Goal: Transaction & Acquisition: Purchase product/service

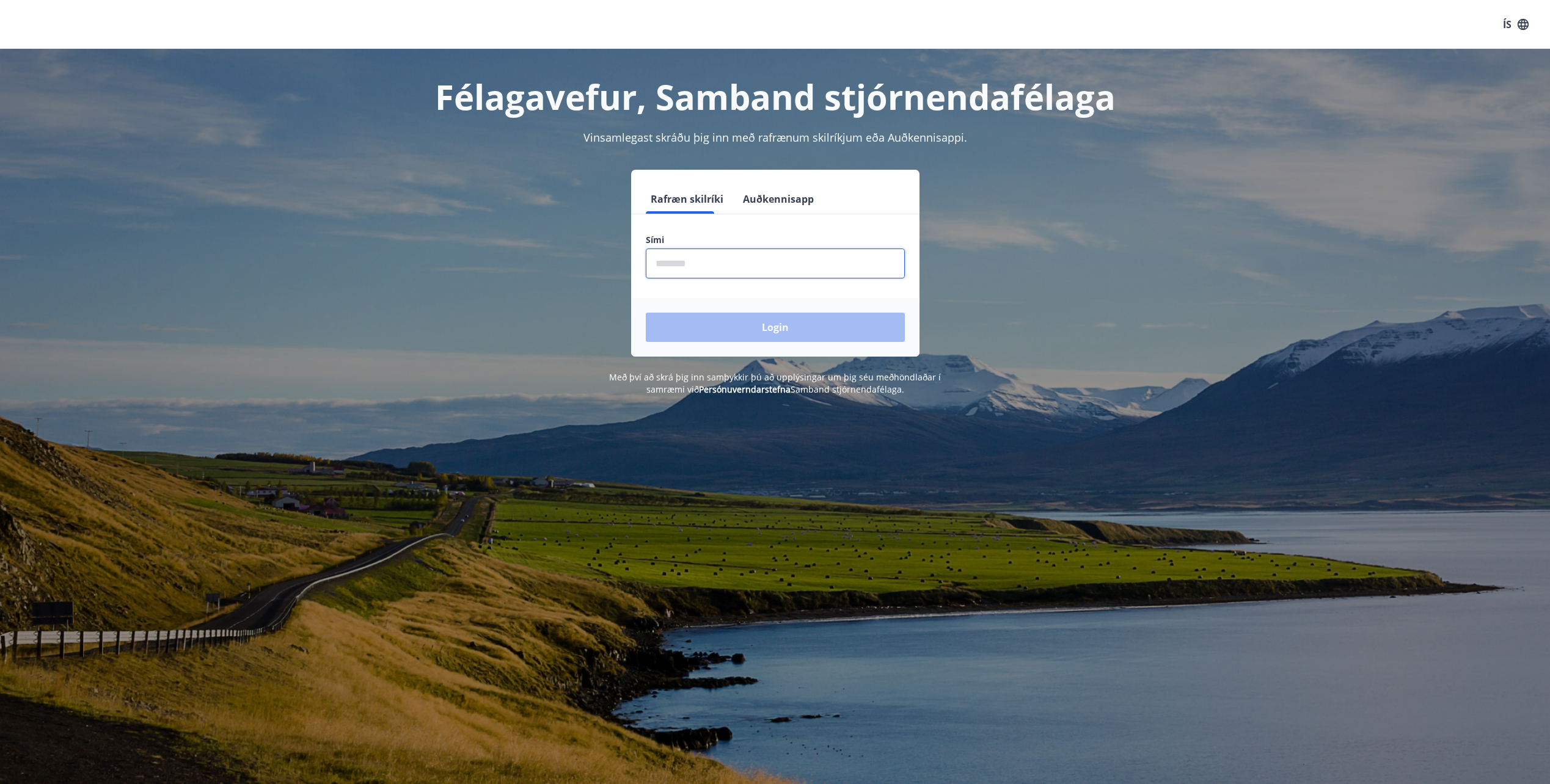
click at [673, 254] on input "phone" at bounding box center [775, 263] width 259 height 30
type input "********"
click at [808, 328] on button "Login" at bounding box center [775, 327] width 259 height 29
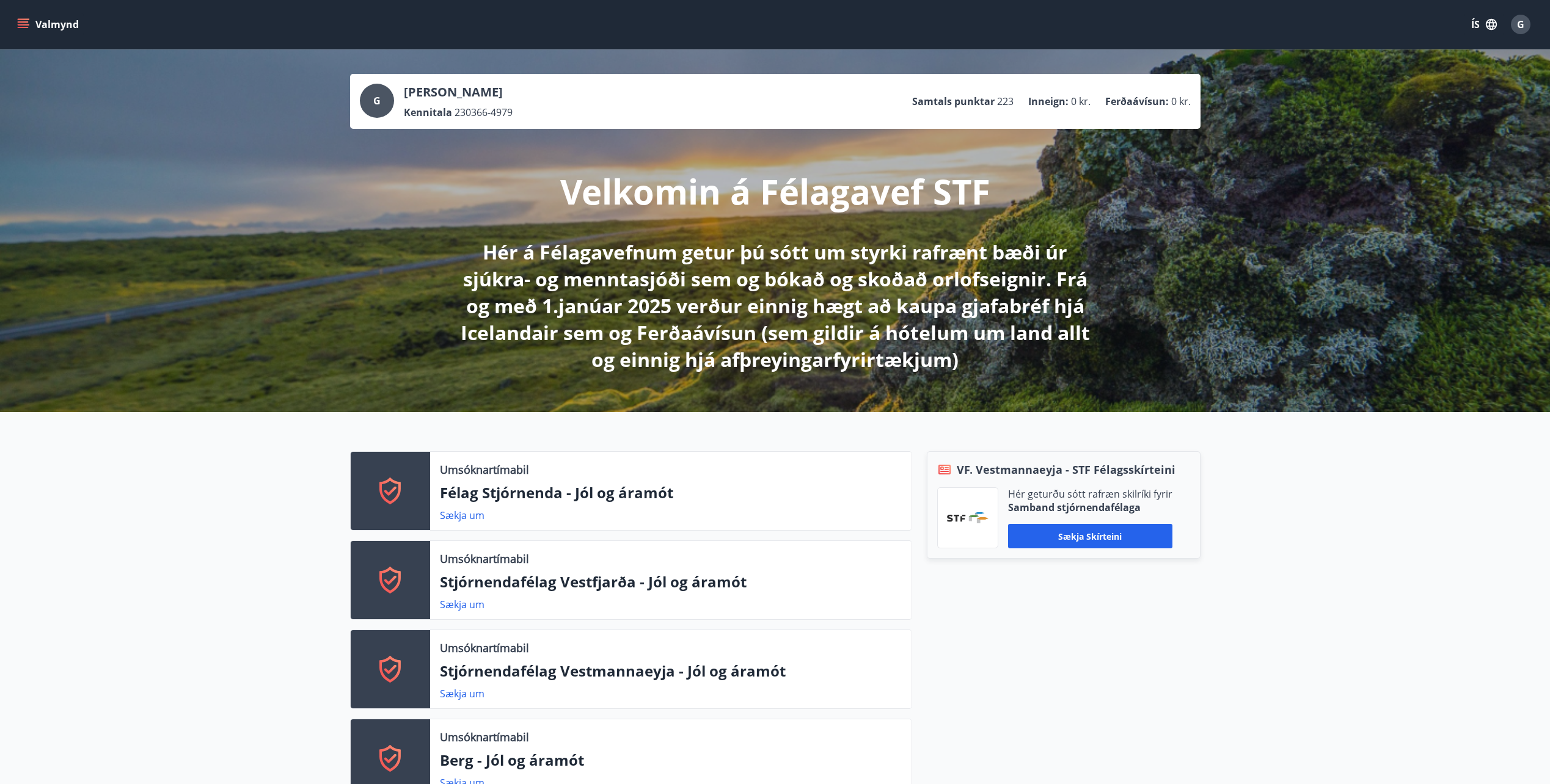
click at [24, 26] on icon "menu" at bounding box center [23, 24] width 12 height 12
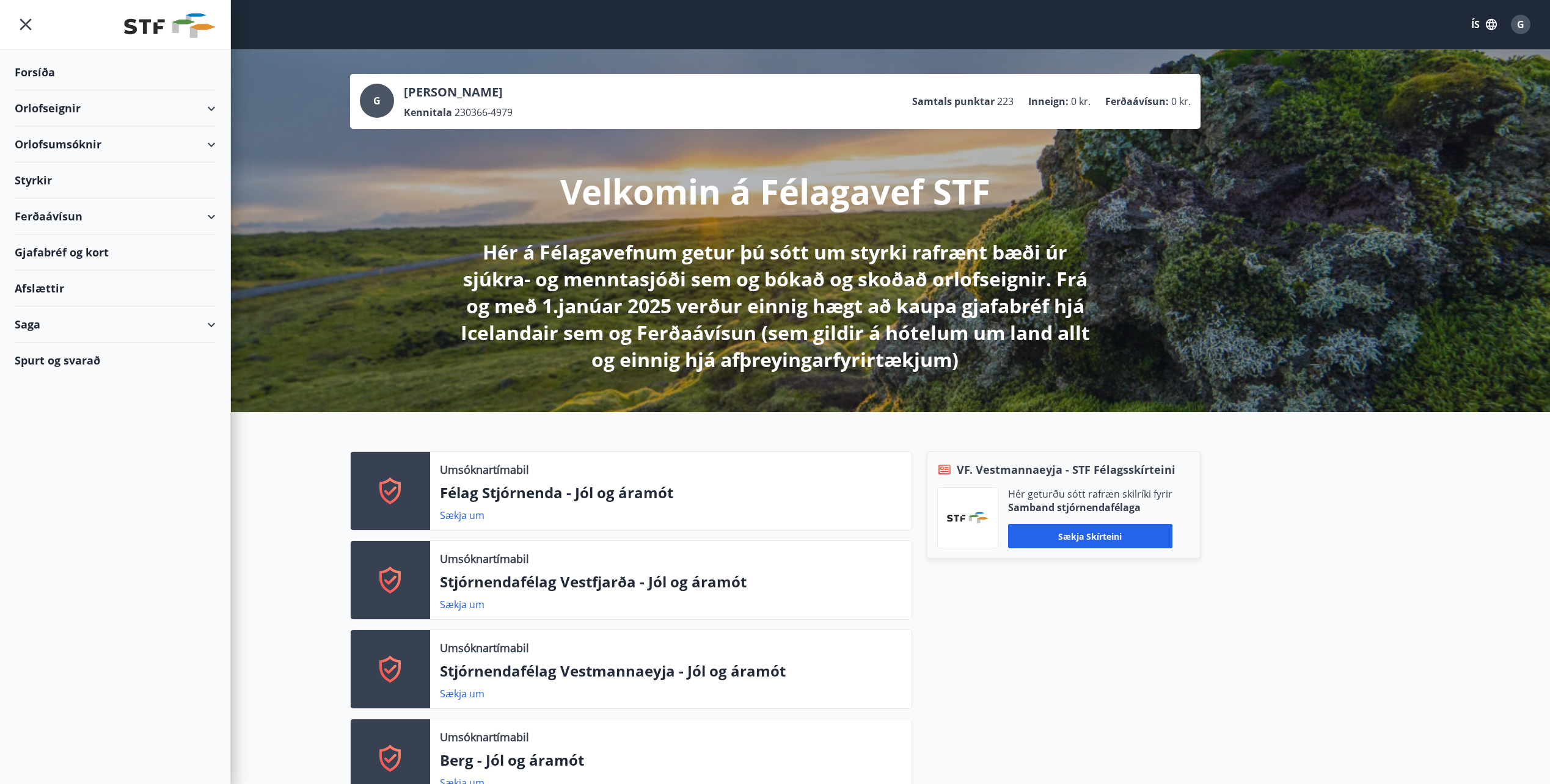
click at [52, 184] on div "Styrkir" at bounding box center [115, 180] width 201 height 36
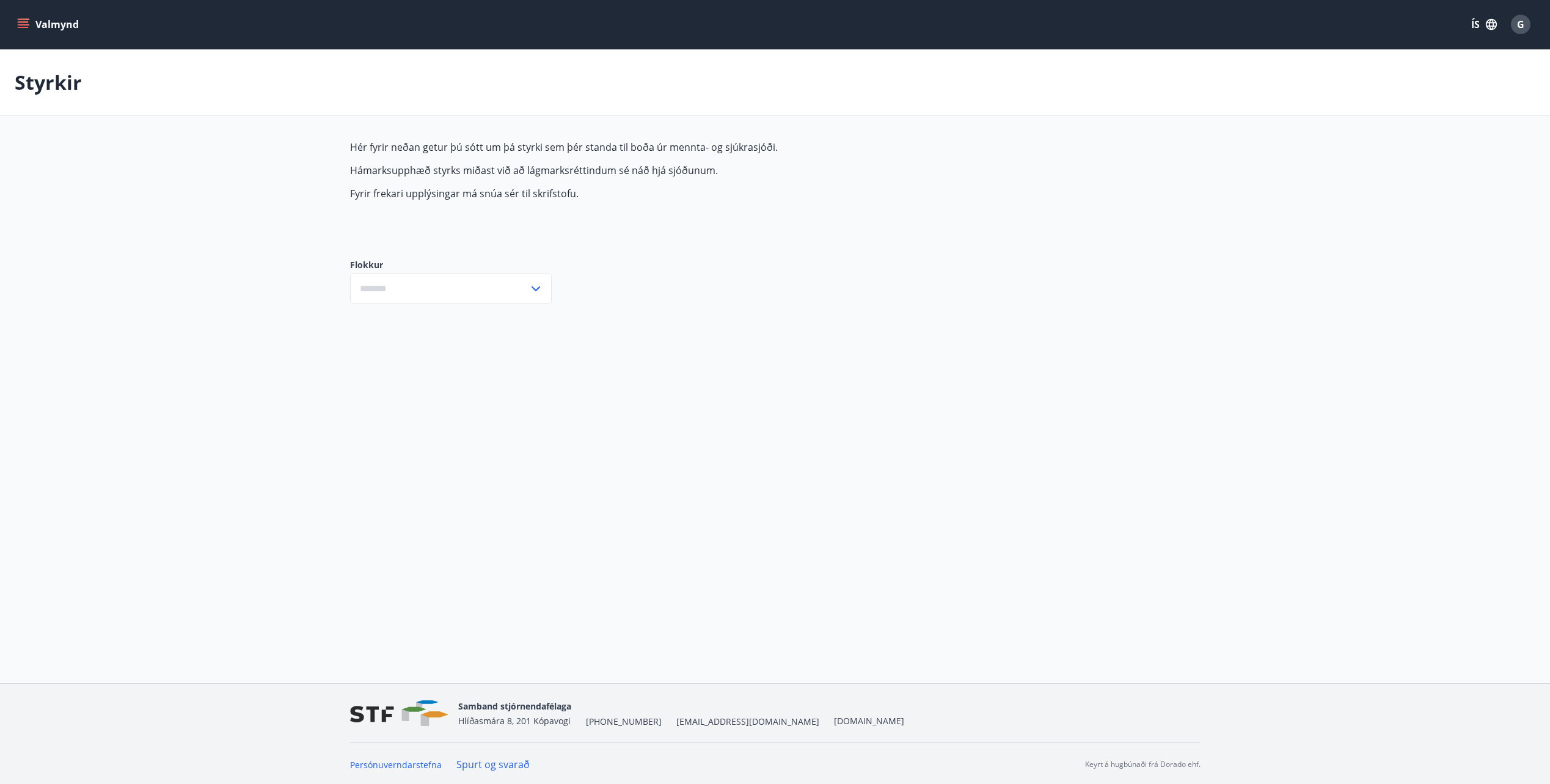
type input "***"
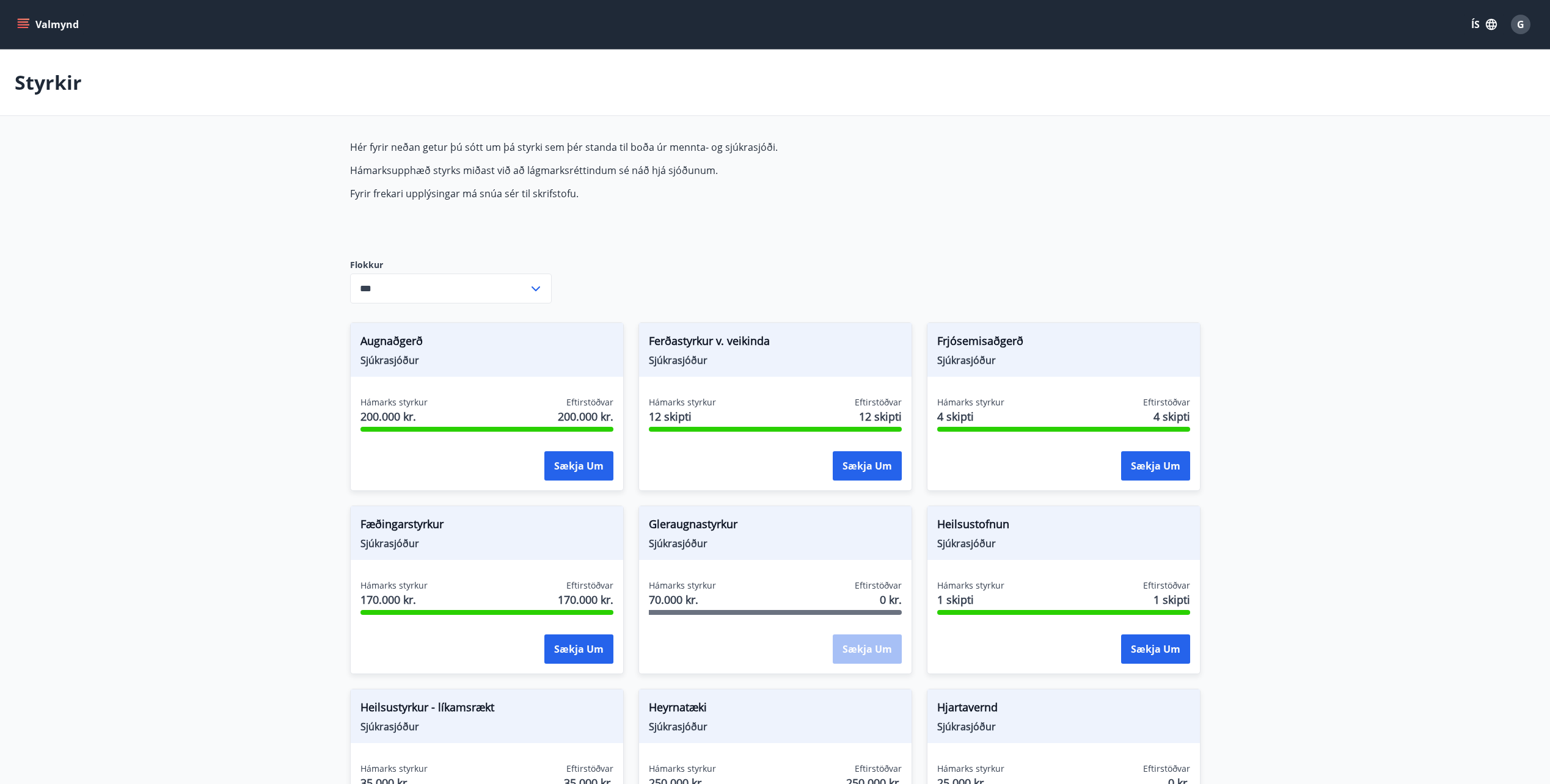
click at [24, 20] on icon "menu" at bounding box center [24, 20] width 13 height 2
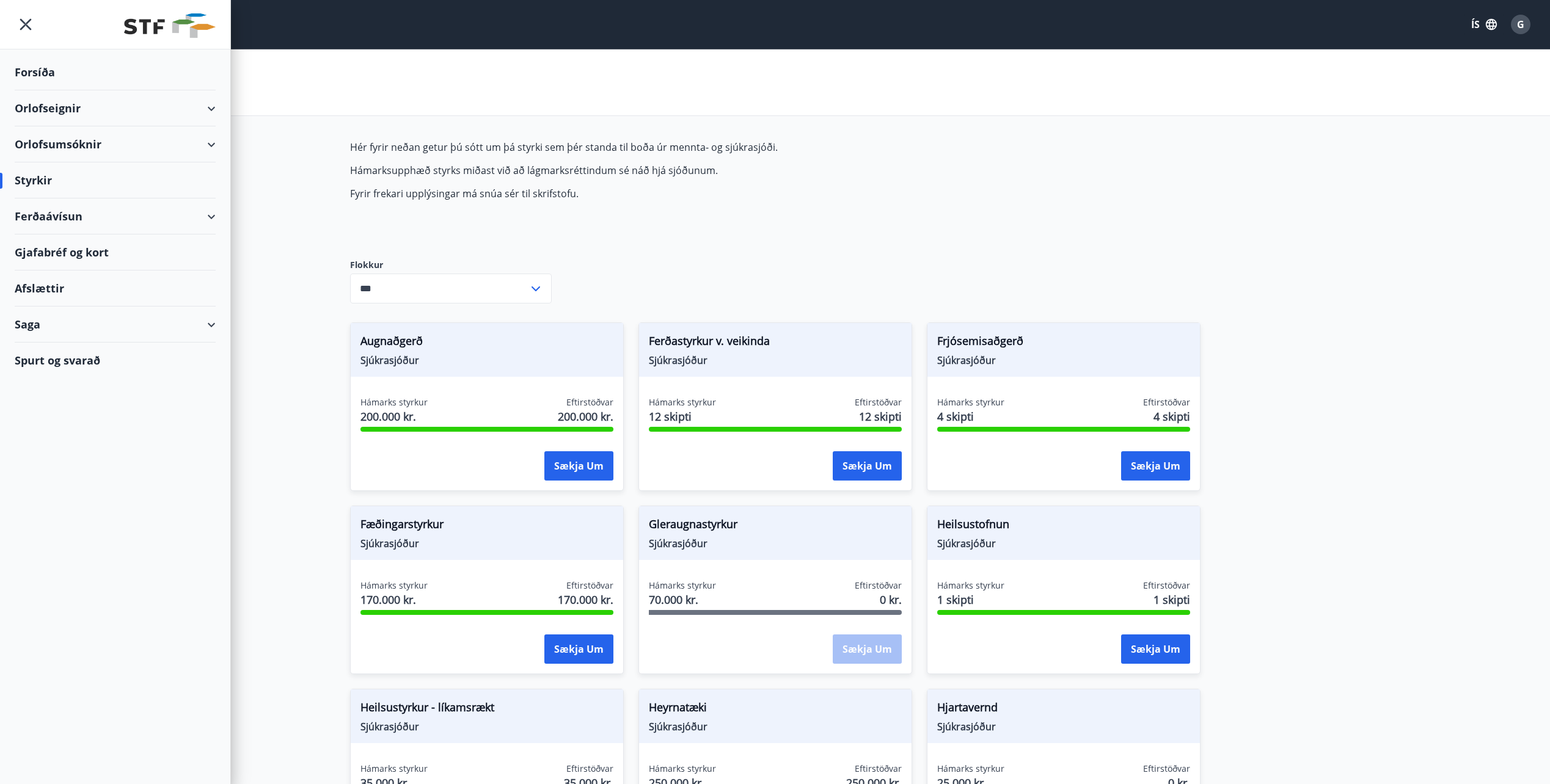
click at [206, 143] on div "Orlofsumsóknir" at bounding box center [115, 144] width 201 height 36
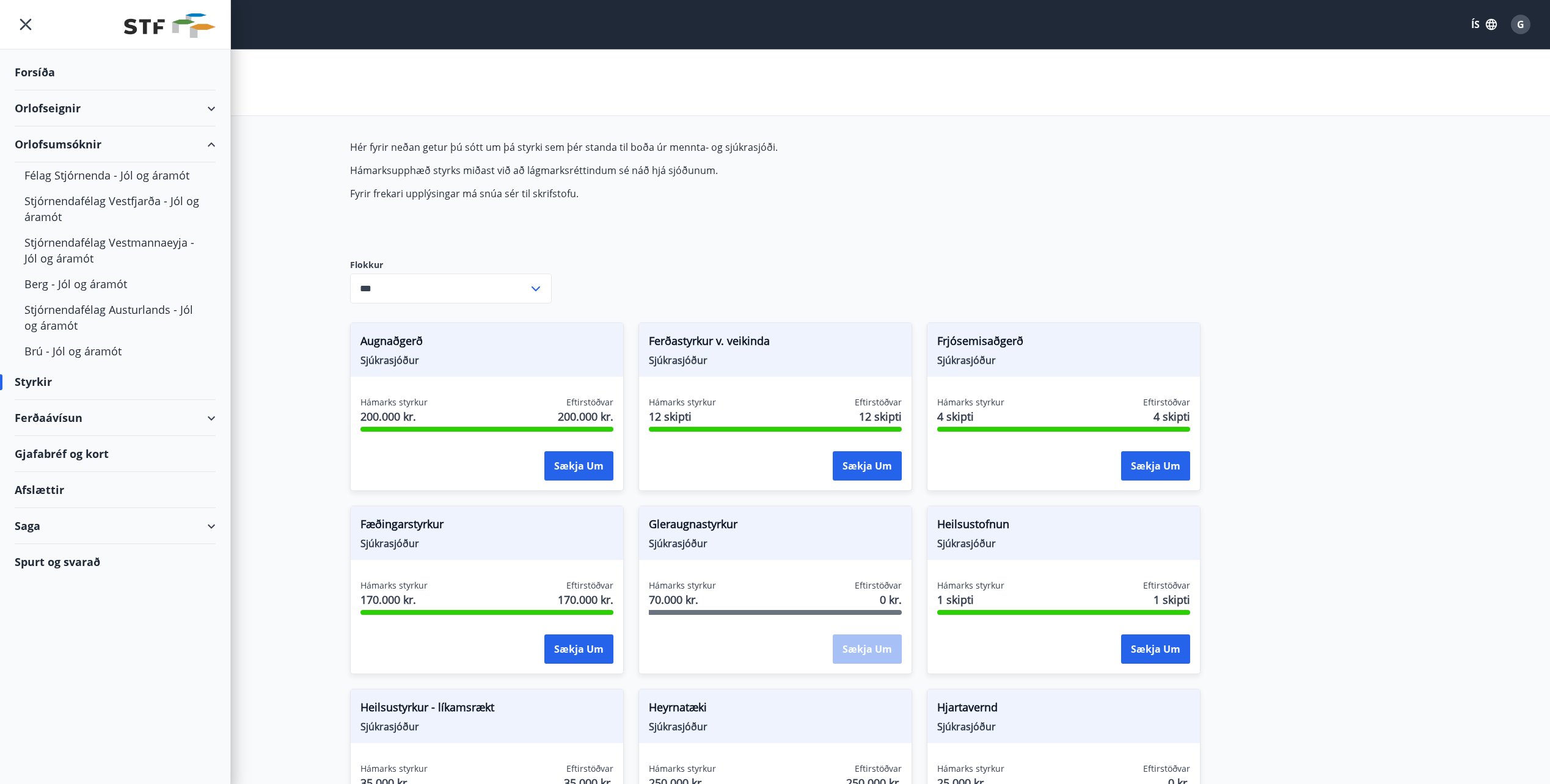
click at [35, 71] on div "Forsíða" at bounding box center [115, 72] width 201 height 36
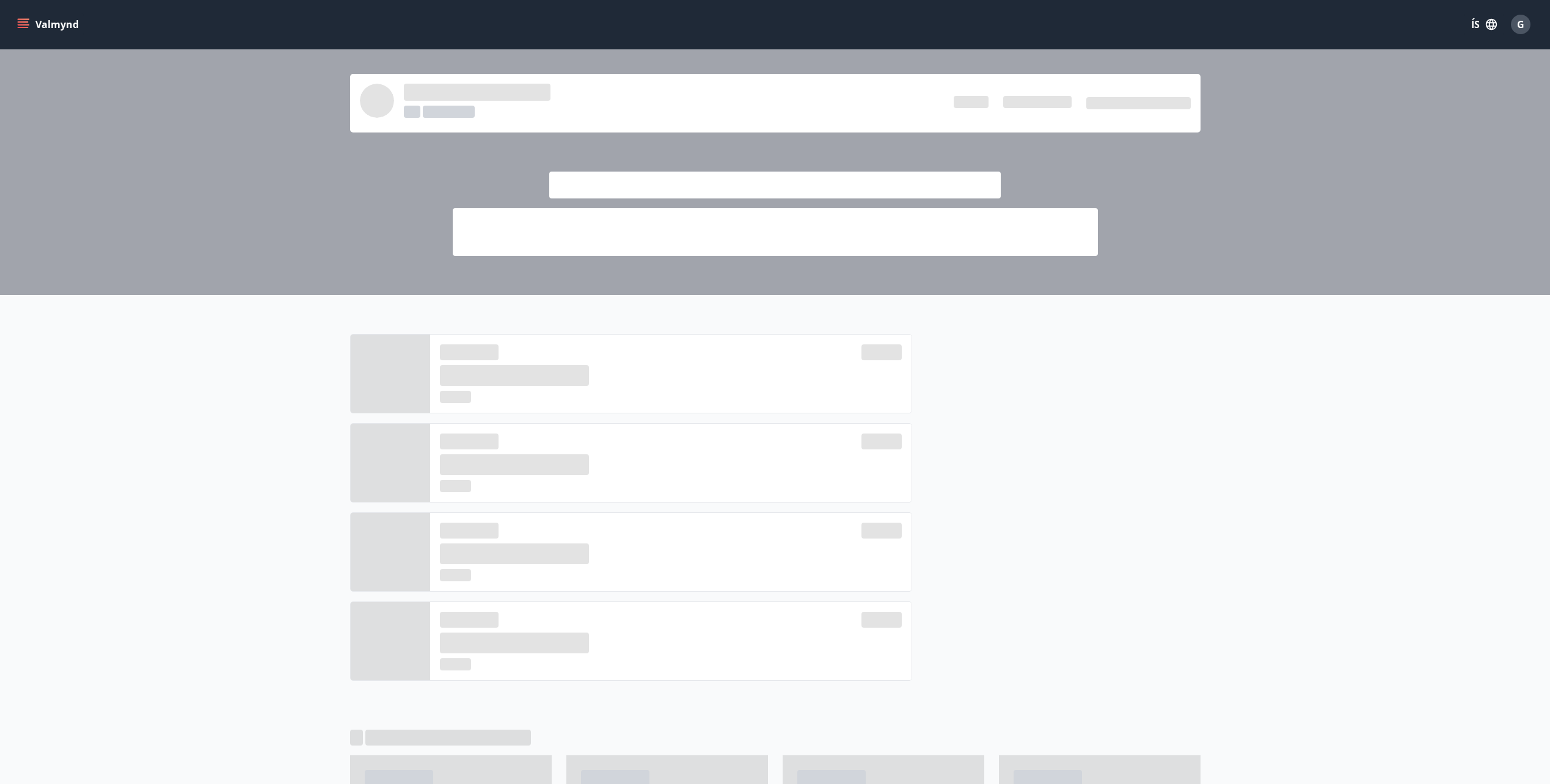
click at [23, 20] on icon "menu" at bounding box center [23, 24] width 12 height 12
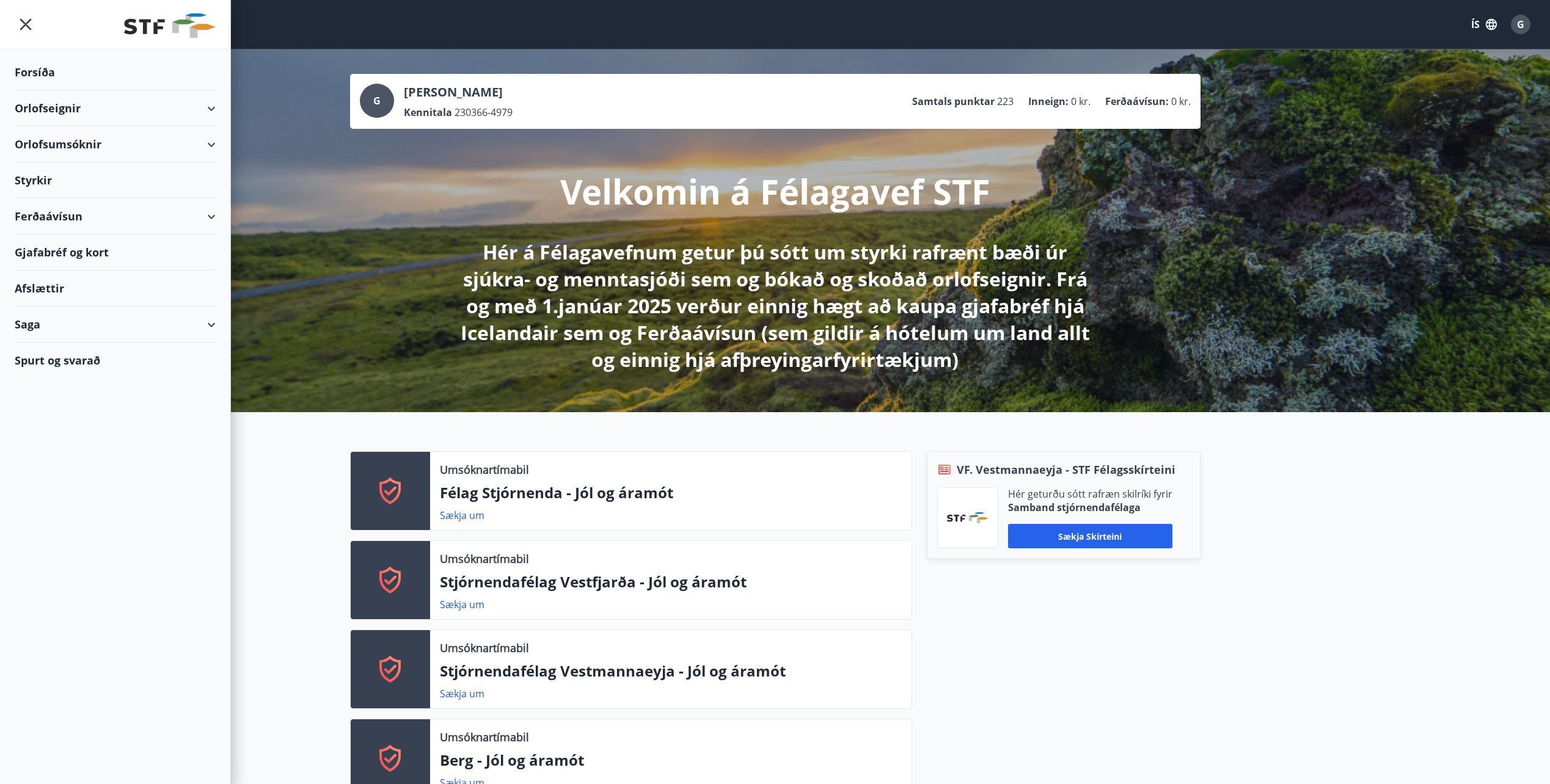
click at [65, 213] on div "Ferðaávísun" at bounding box center [115, 217] width 201 height 36
click at [52, 245] on div "Framboð" at bounding box center [115, 247] width 181 height 26
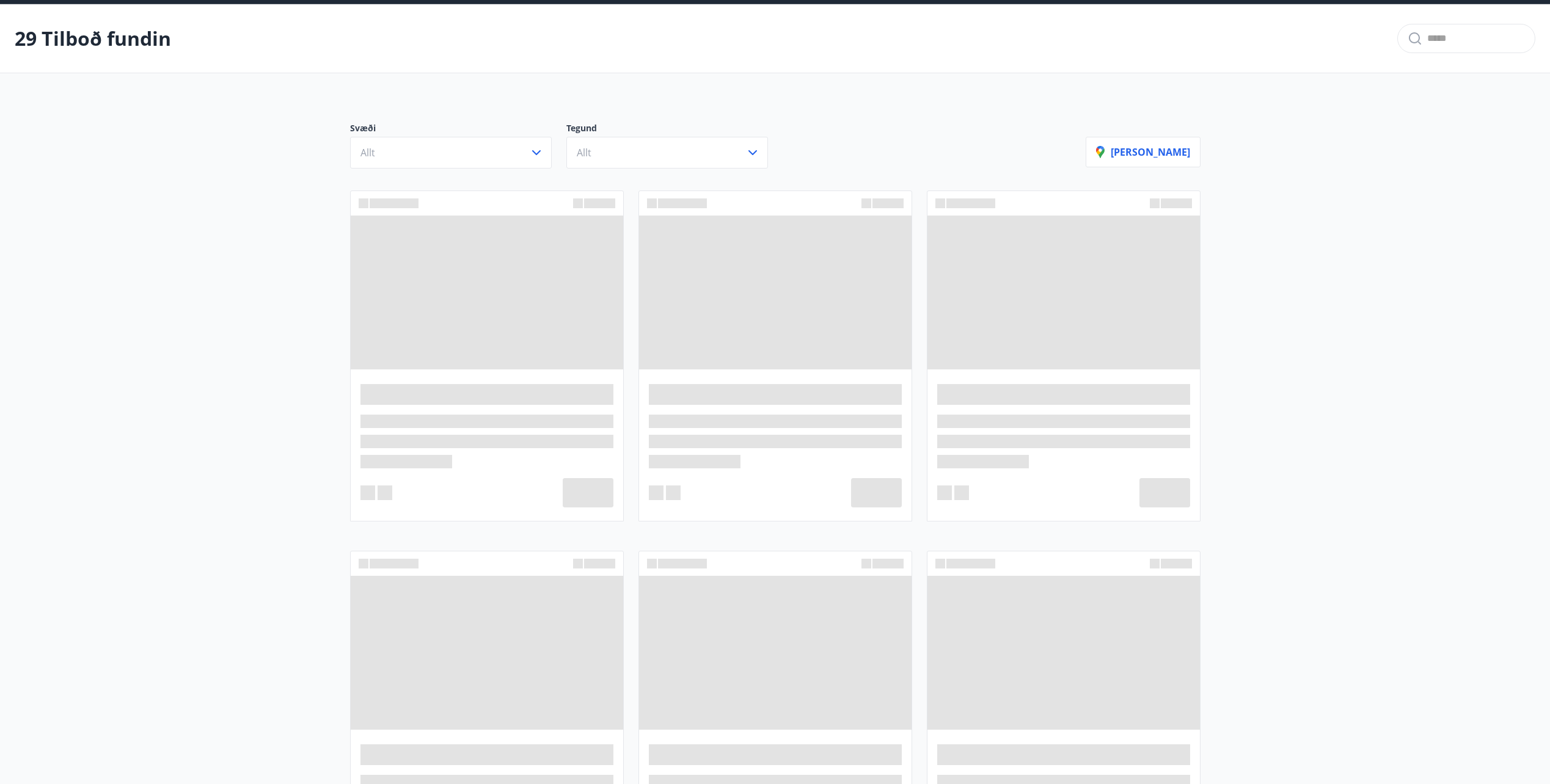
scroll to position [122, 0]
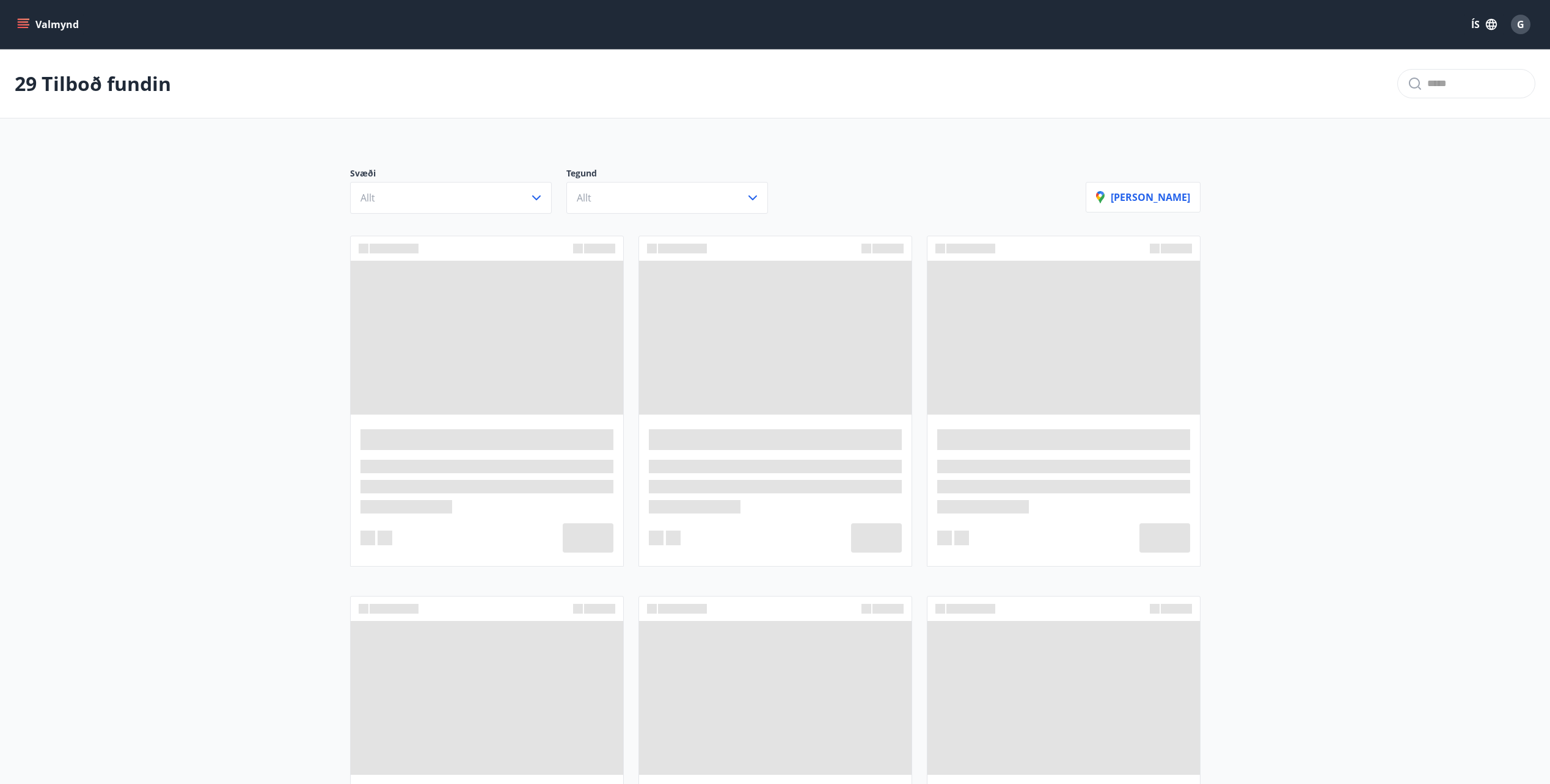
click at [23, 17] on button "Valmynd" at bounding box center [50, 24] width 69 height 22
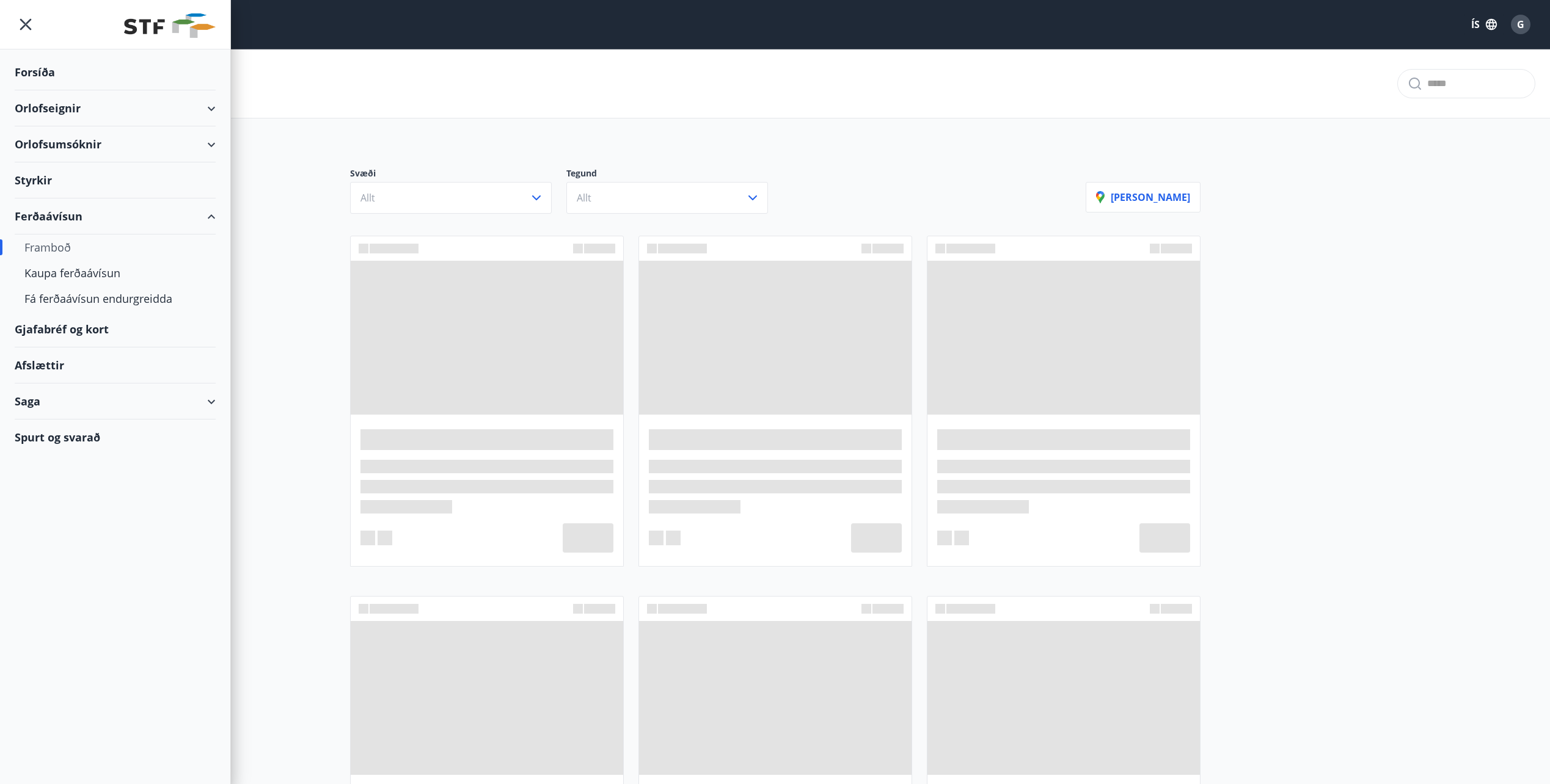
click at [39, 242] on div "Framboð" at bounding box center [115, 247] width 181 height 26
click at [50, 245] on div "Framboð" at bounding box center [115, 247] width 181 height 26
click at [71, 270] on div "Kaupa ferðaávísun" at bounding box center [115, 273] width 181 height 26
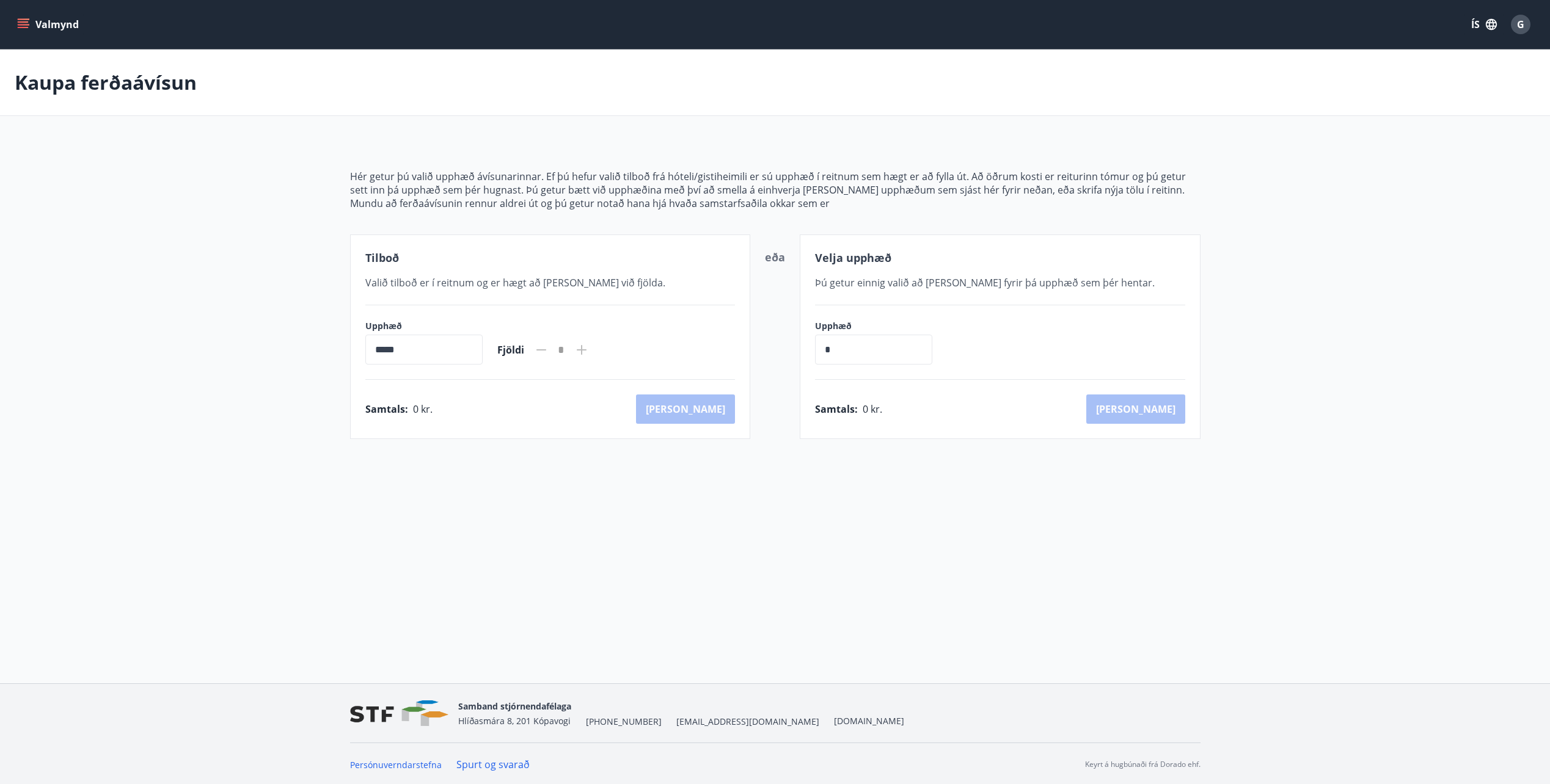
click at [28, 24] on icon "menu" at bounding box center [24, 24] width 13 height 2
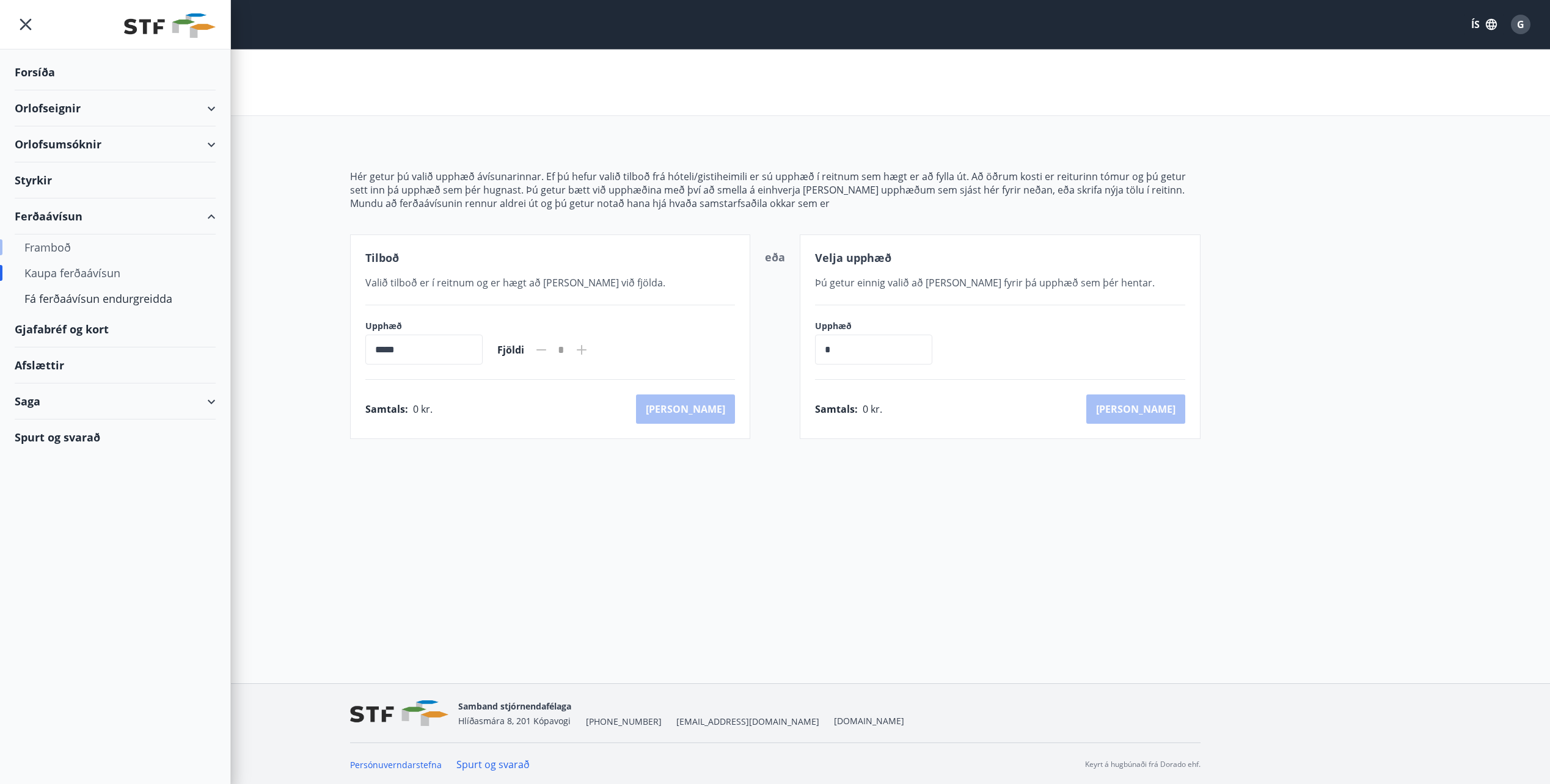
click at [47, 251] on div "Framboð" at bounding box center [115, 247] width 181 height 26
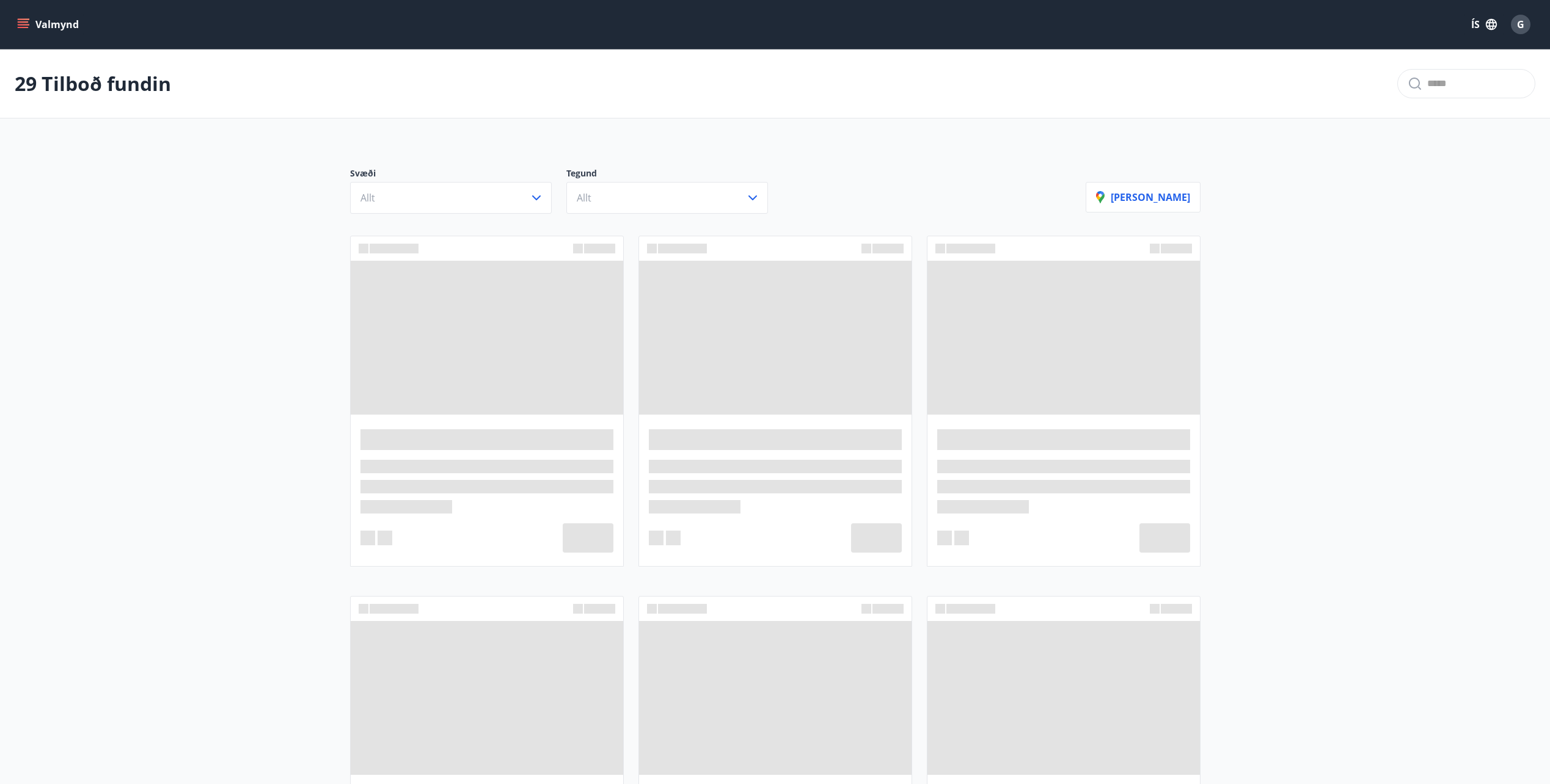
click at [26, 27] on icon "menu" at bounding box center [23, 28] width 11 height 2
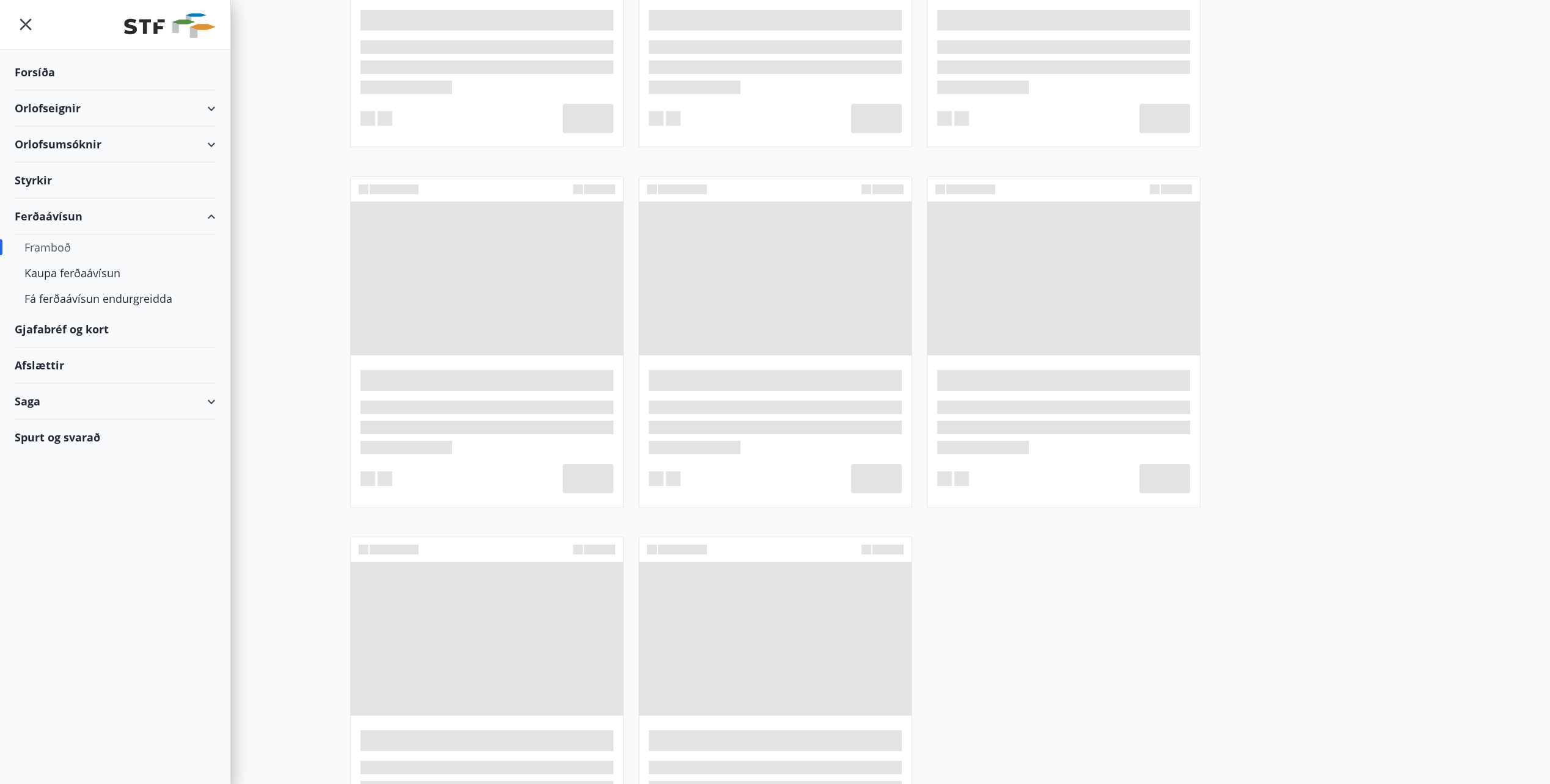
scroll to position [2771, 0]
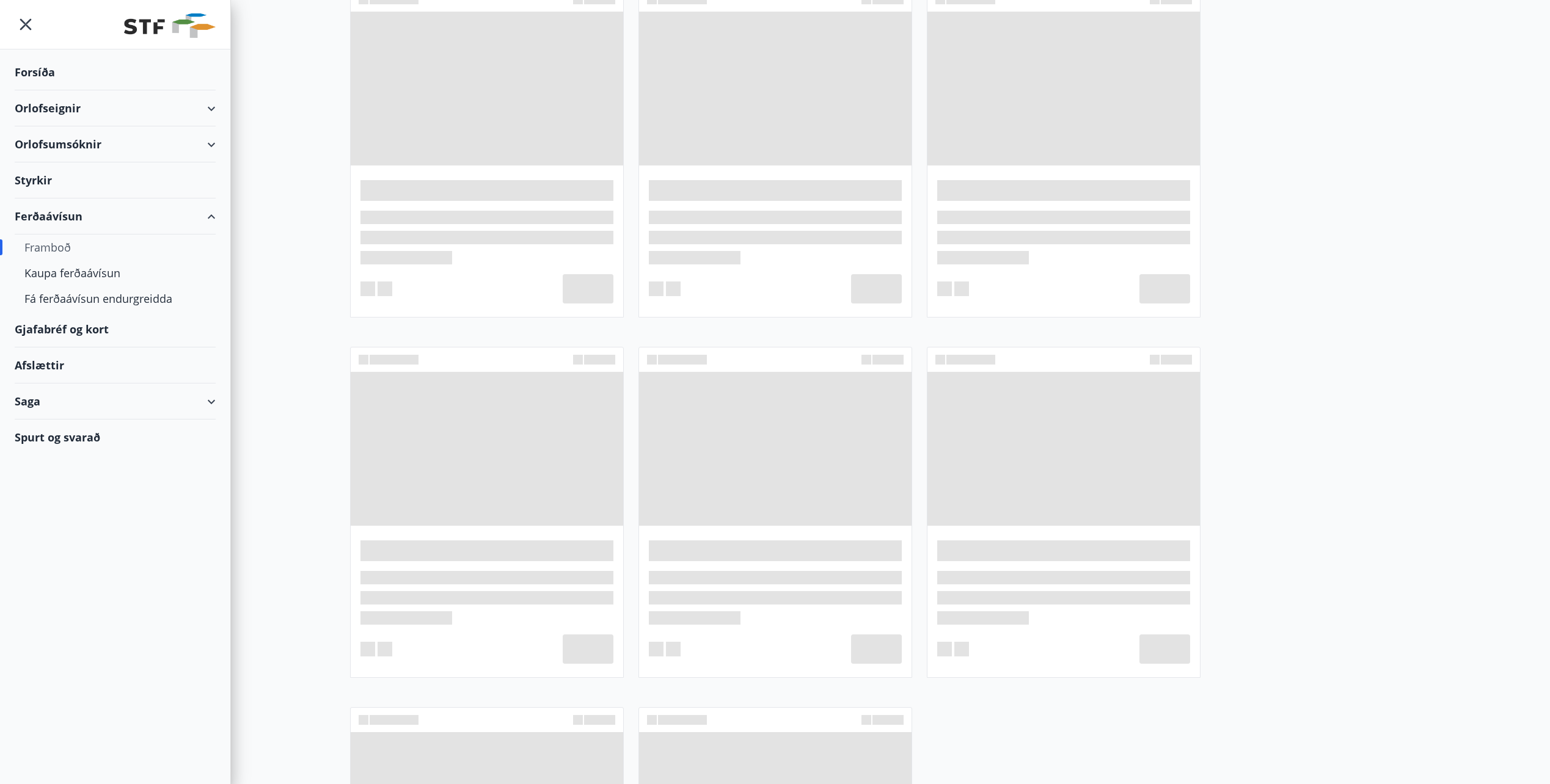
click at [50, 248] on div "Framboð" at bounding box center [115, 247] width 181 height 26
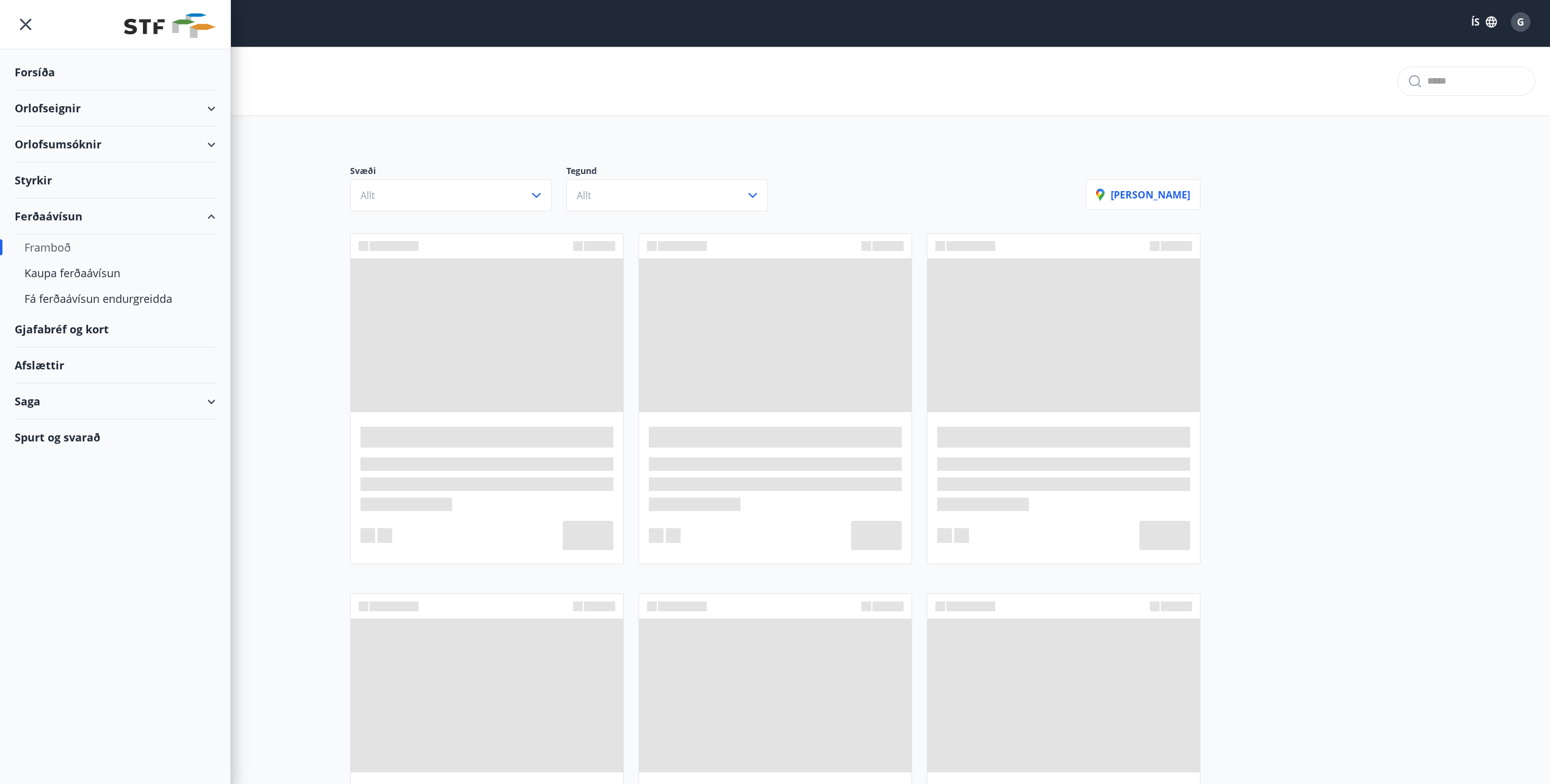
scroll to position [0, 0]
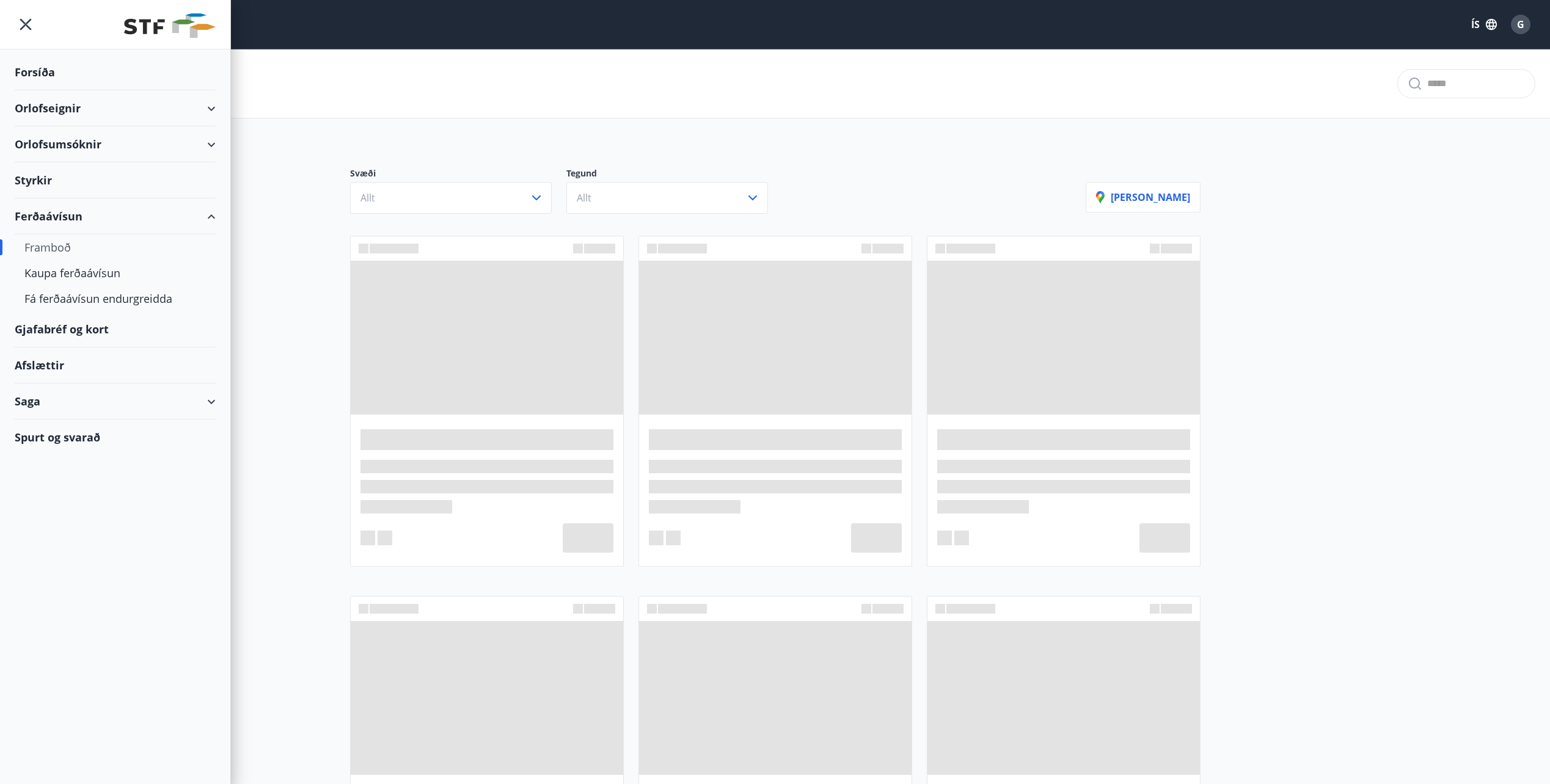
click at [42, 248] on div "Framboð" at bounding box center [115, 247] width 181 height 26
click at [28, 25] on icon "menu" at bounding box center [26, 24] width 22 height 22
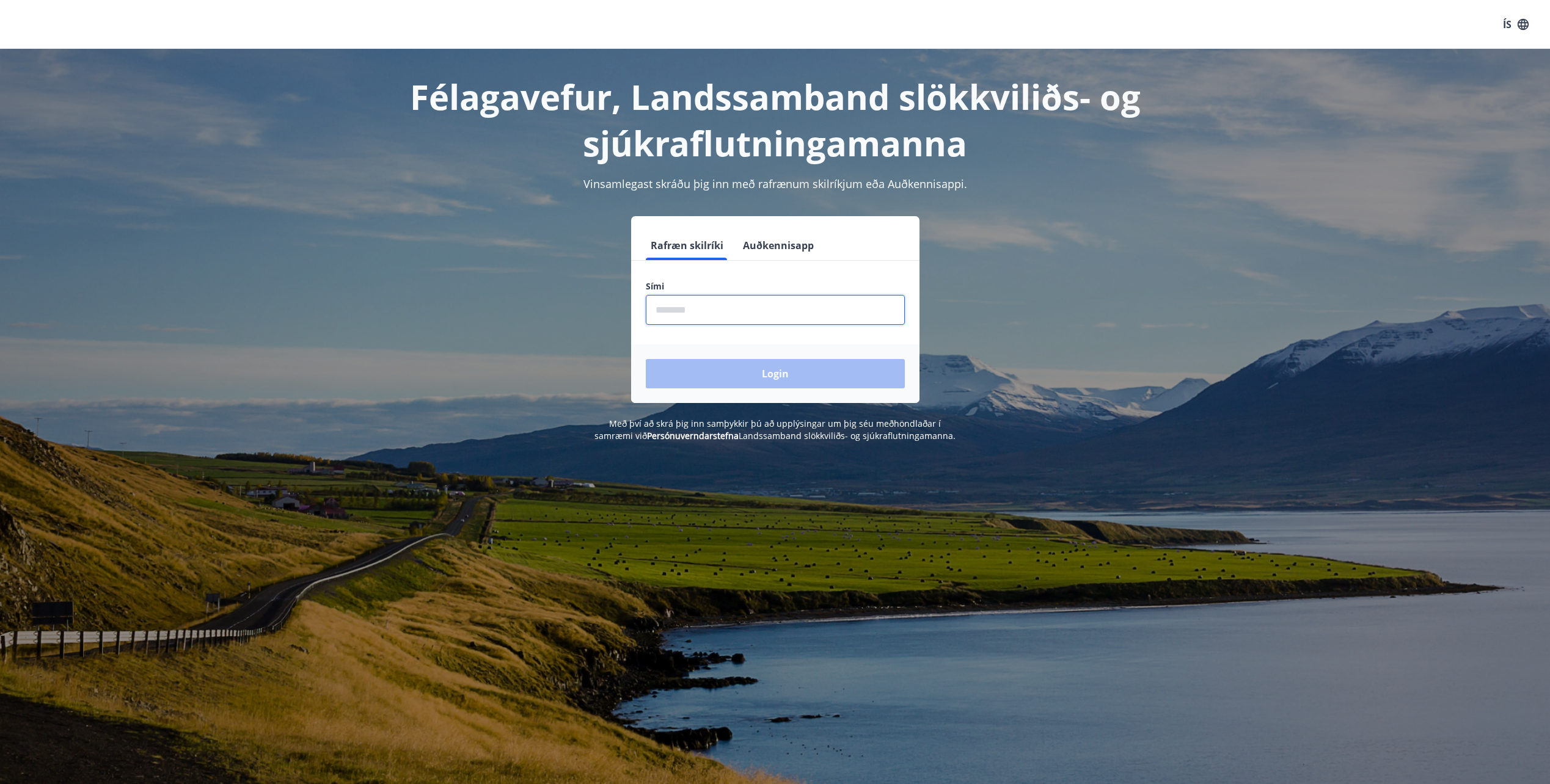
click at [710, 307] on input "phone" at bounding box center [775, 310] width 259 height 30
type input "********"
click at [807, 376] on button "Login" at bounding box center [775, 373] width 259 height 29
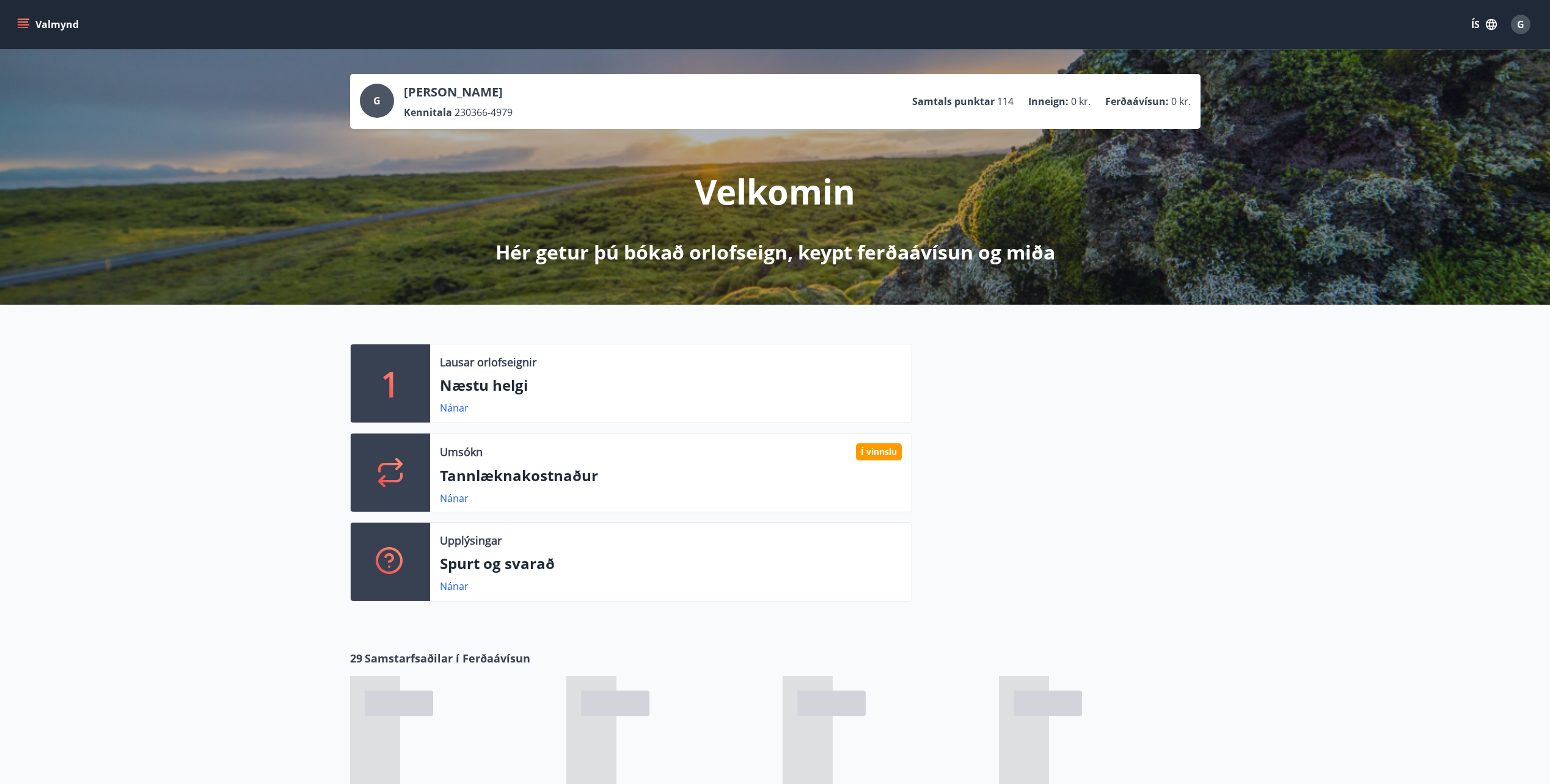
click at [18, 28] on icon "menu" at bounding box center [23, 24] width 12 height 12
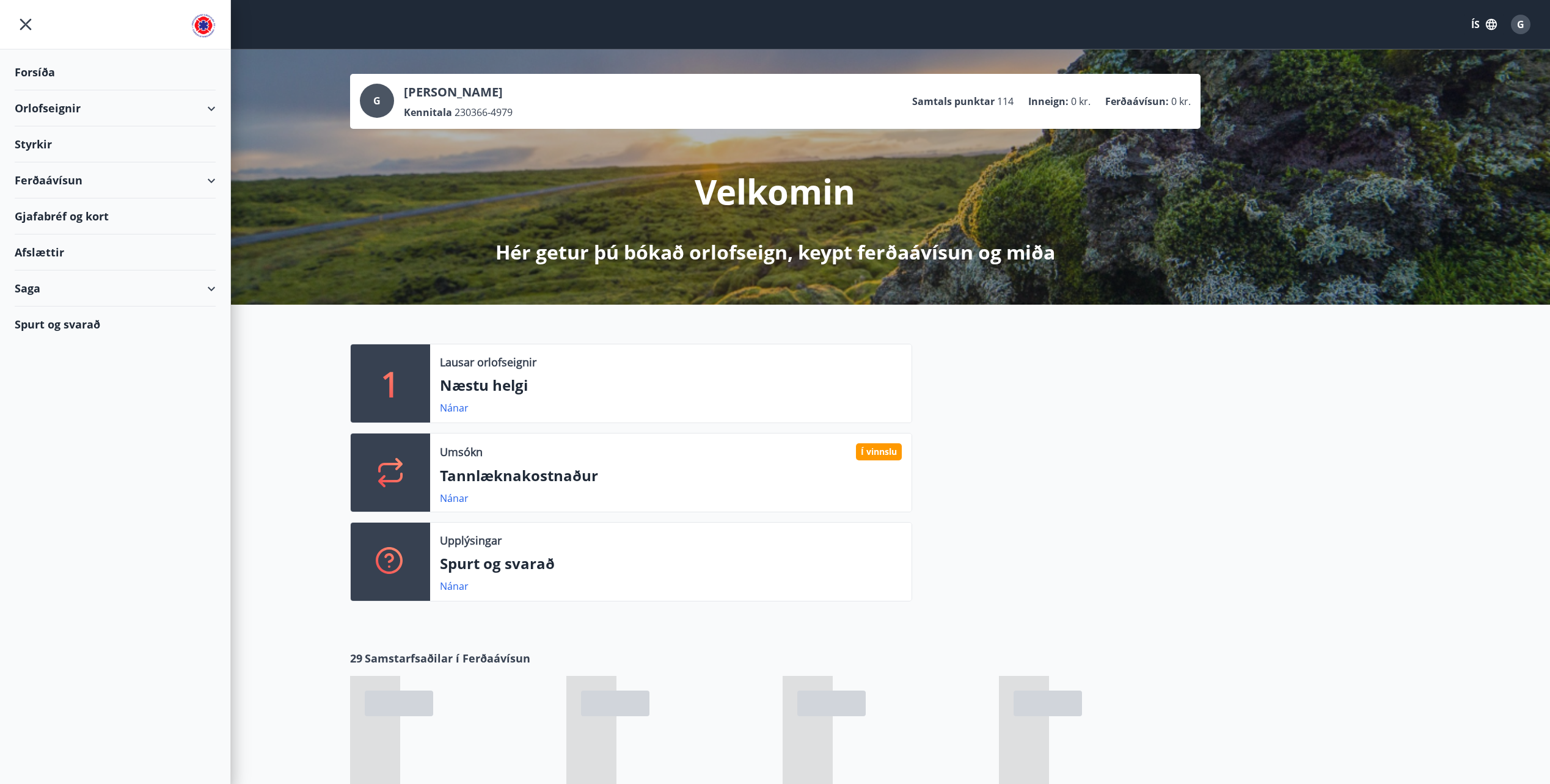
click at [55, 179] on div "Ferðaávísun" at bounding box center [115, 180] width 201 height 36
click at [43, 209] on div "Framboð" at bounding box center [115, 211] width 181 height 26
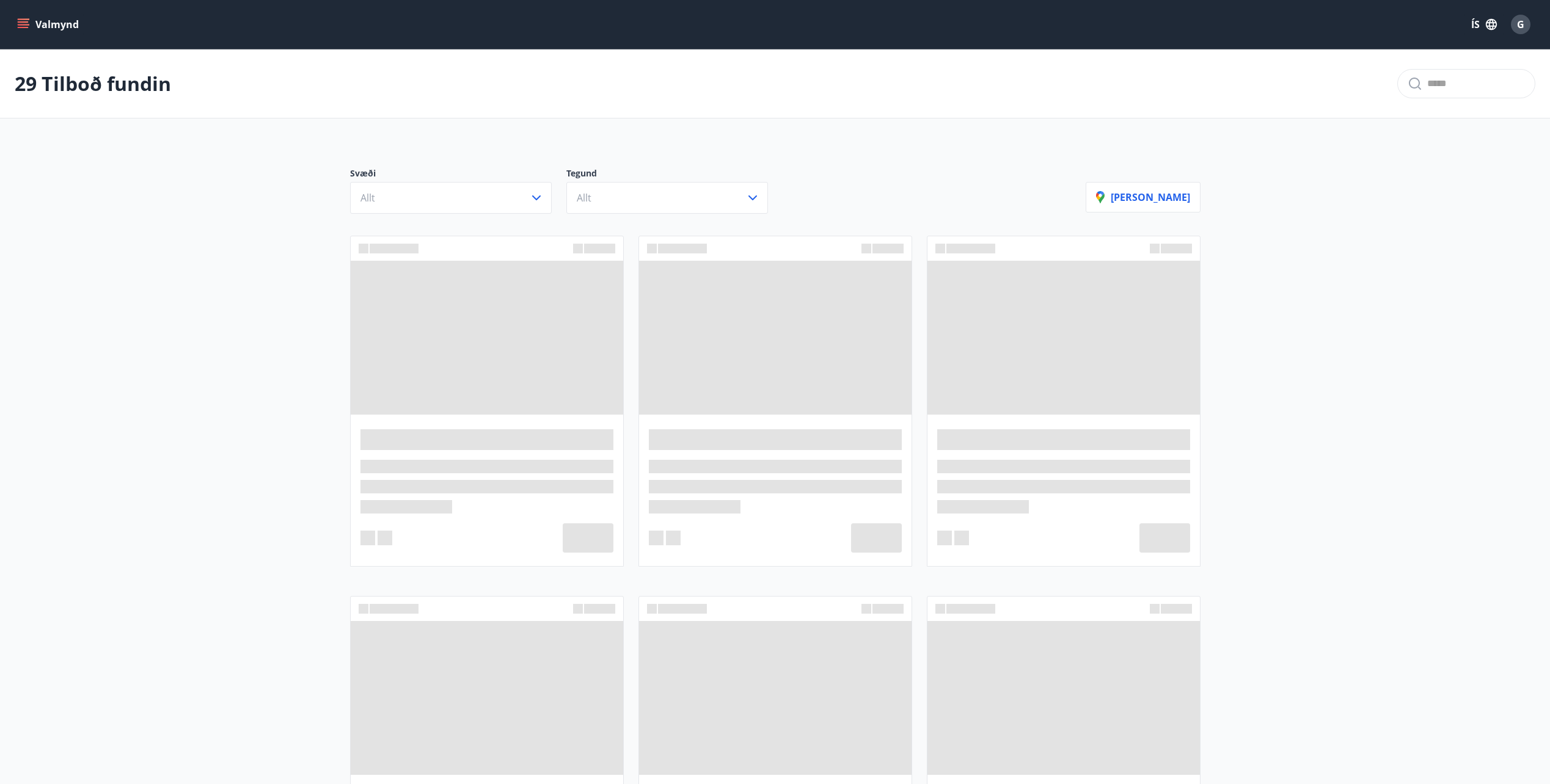
click at [20, 20] on icon "menu" at bounding box center [23, 24] width 12 height 12
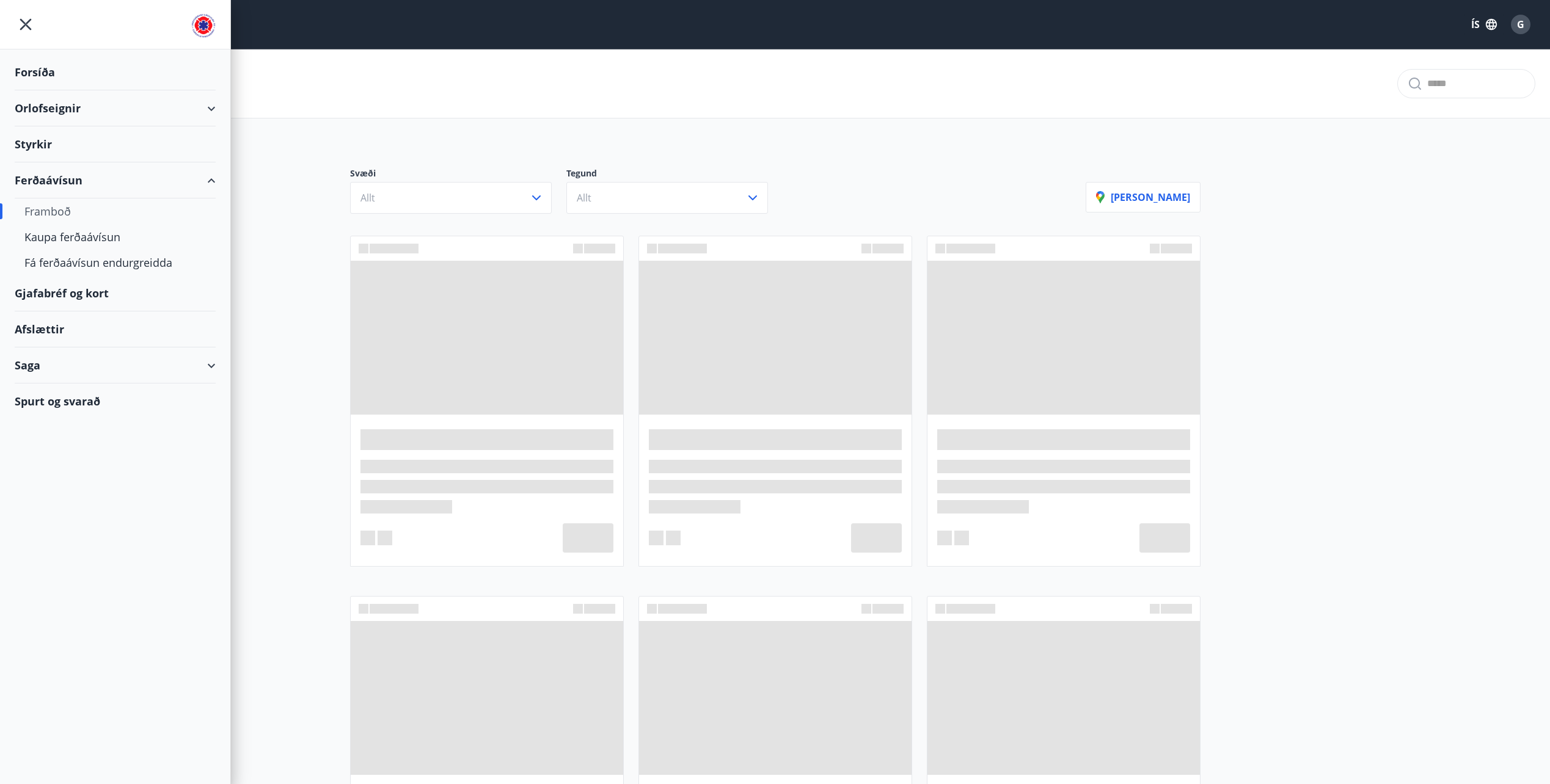
click at [39, 143] on div "Styrkir" at bounding box center [115, 144] width 201 height 36
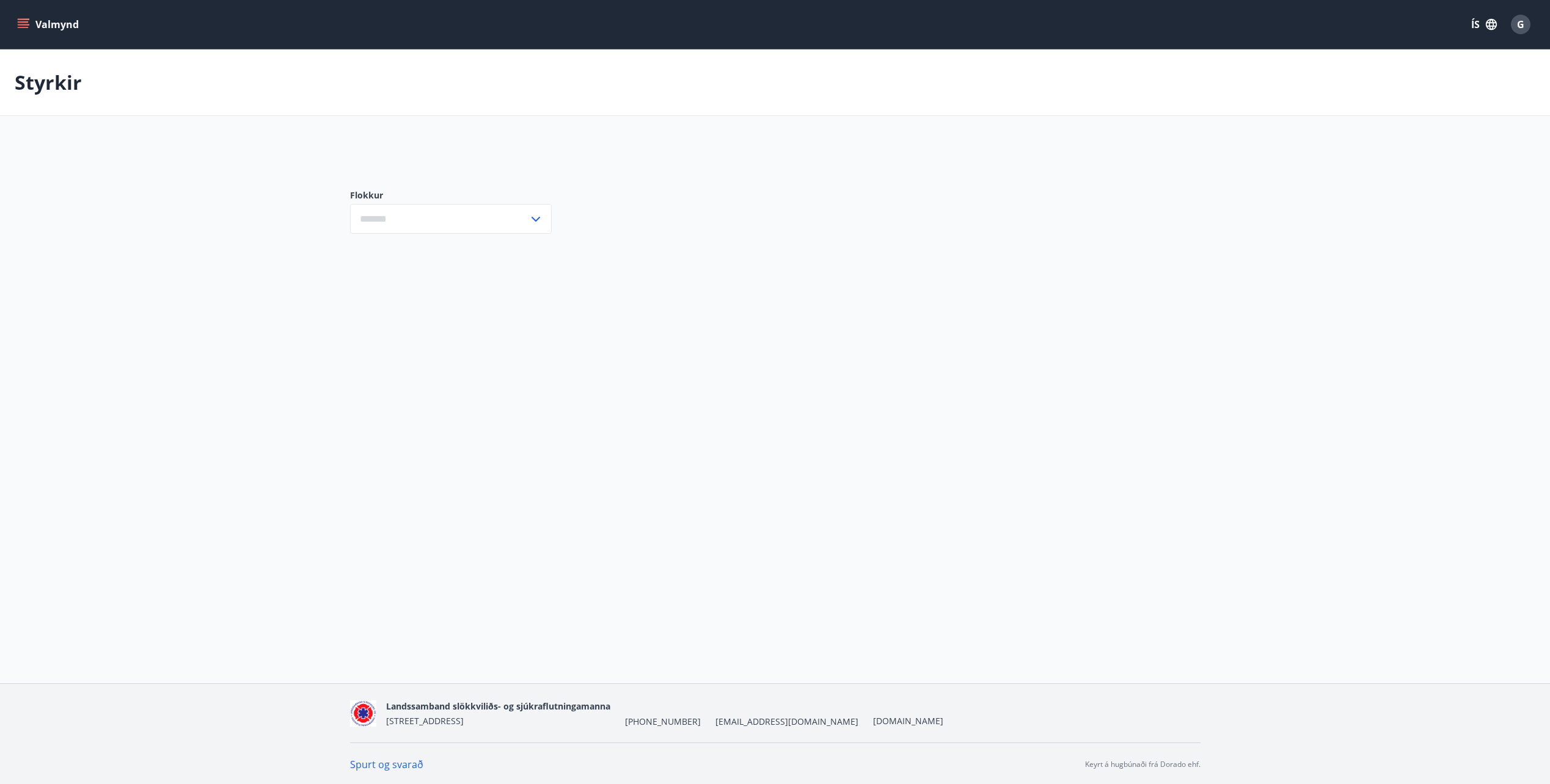
type input "***"
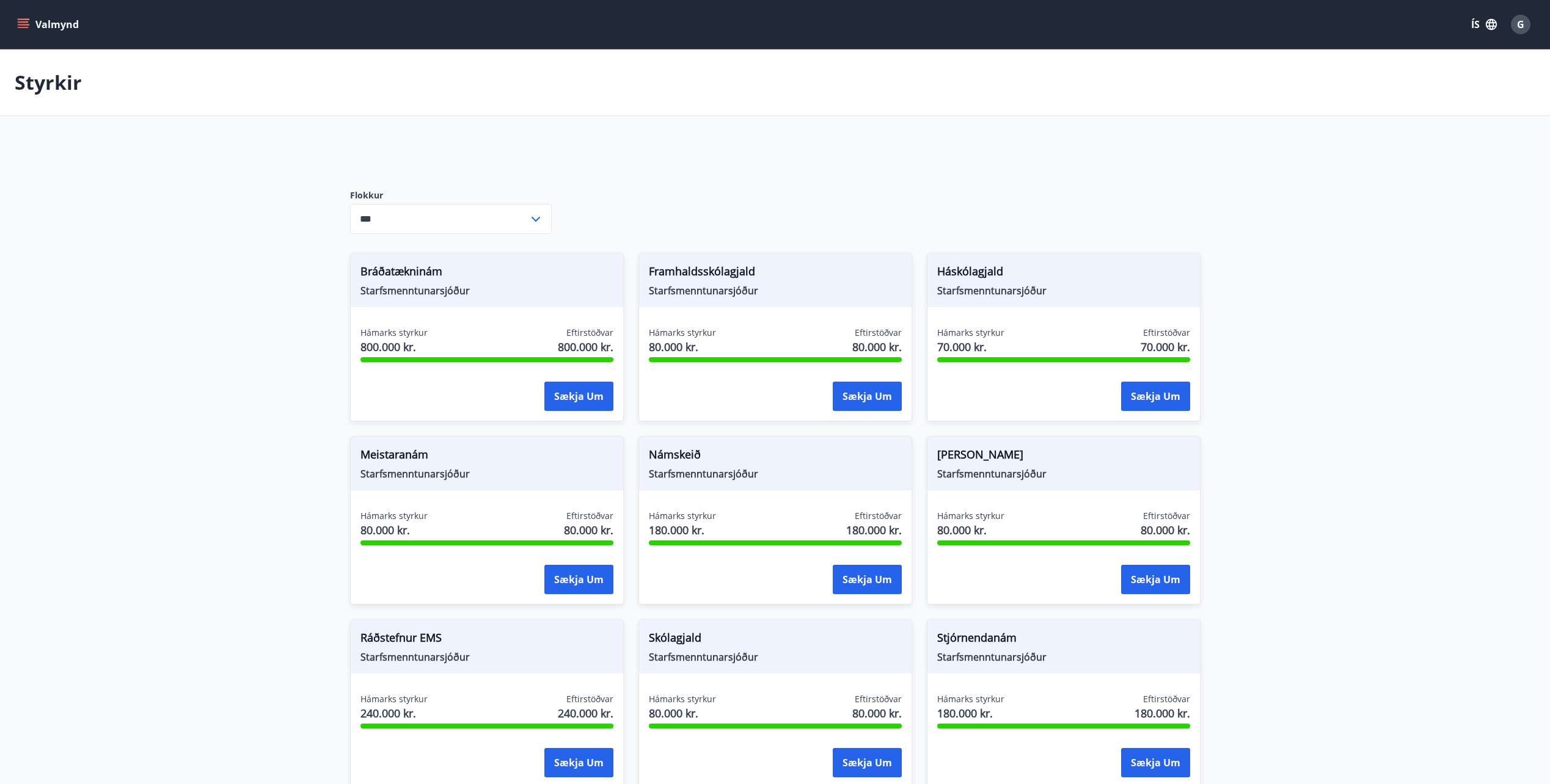
click at [28, 23] on icon "menu" at bounding box center [23, 24] width 12 height 12
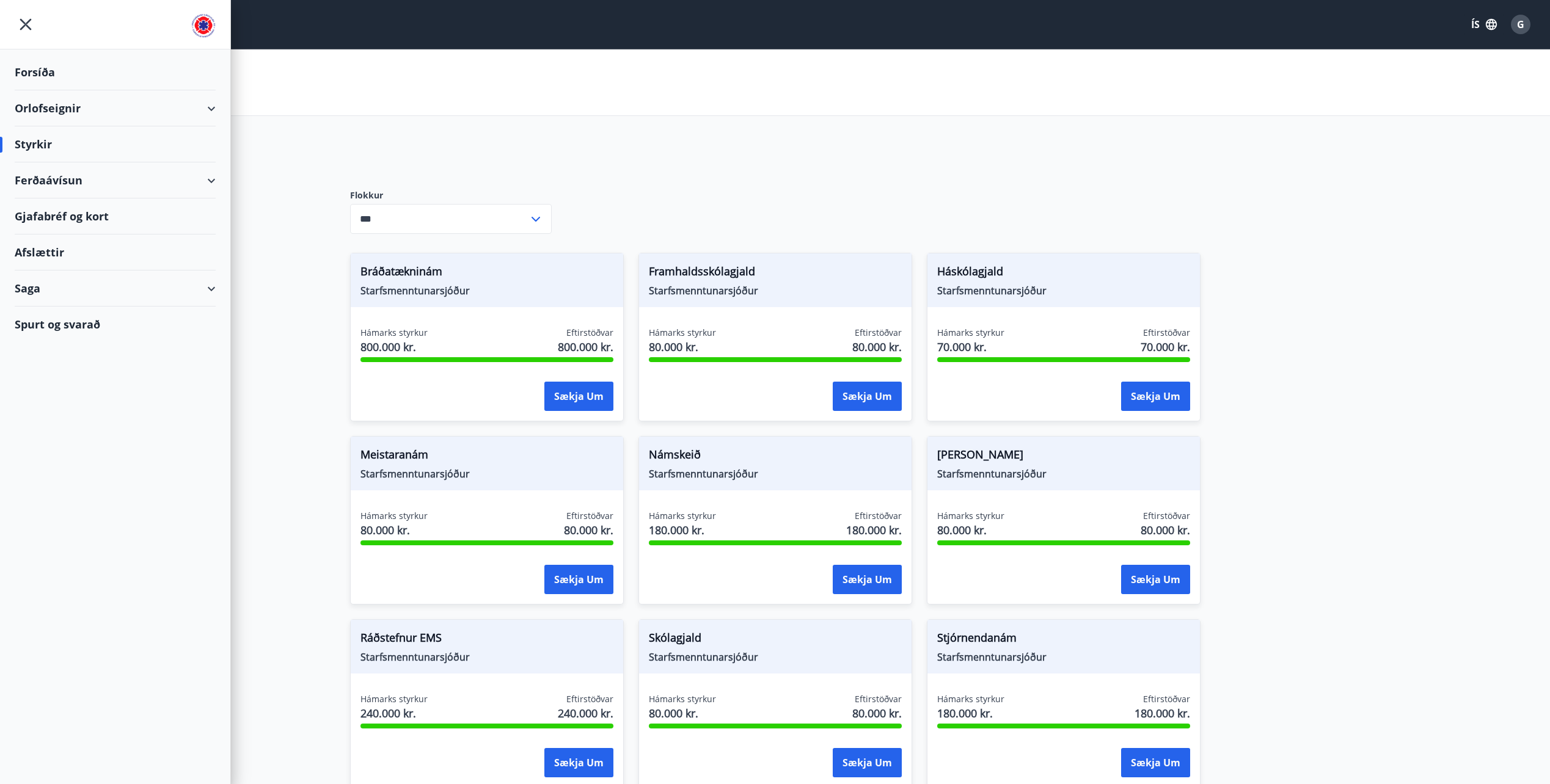
click at [64, 177] on div "Ferðaávísun" at bounding box center [115, 180] width 201 height 36
click at [53, 210] on div "Framboð" at bounding box center [115, 211] width 181 height 26
